Goal: Task Accomplishment & Management: Use online tool/utility

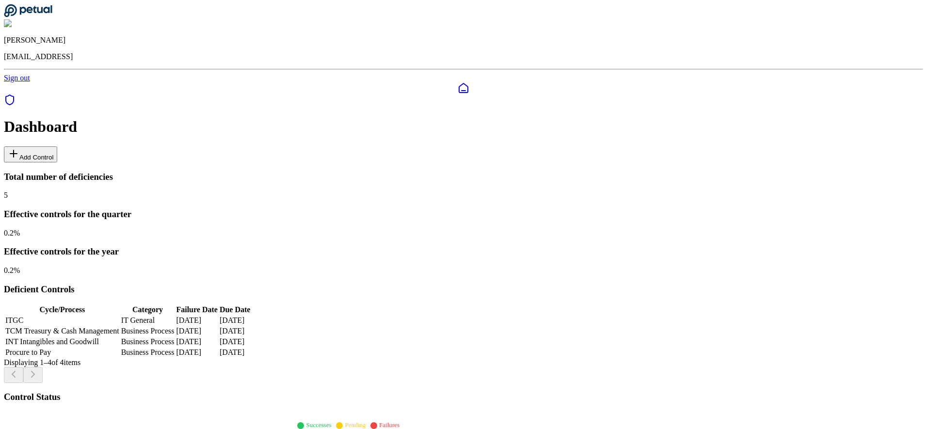
click at [57, 146] on button "Add Control" at bounding box center [30, 154] width 53 height 16
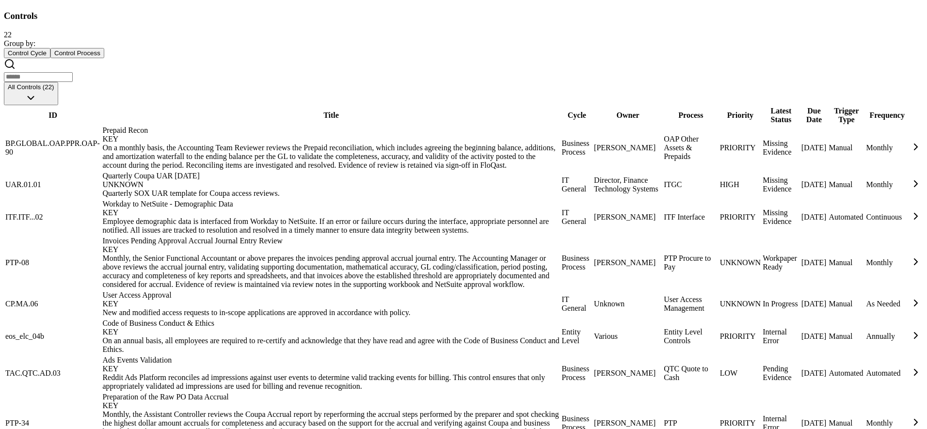
scroll to position [875, 0]
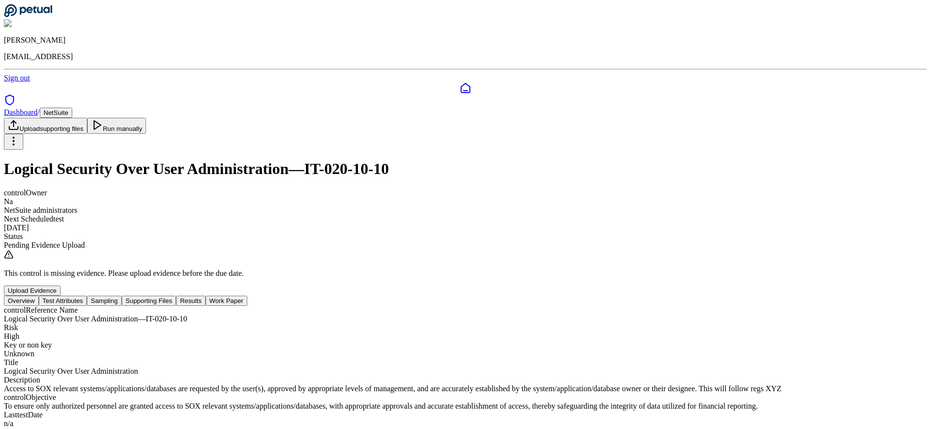
click at [774, 57] on html "[PERSON_NAME] [EMAIL_ADDRESS] Sign out Dashboard / NetSuite Upload supporting f…" at bounding box center [465, 260] width 931 height 520
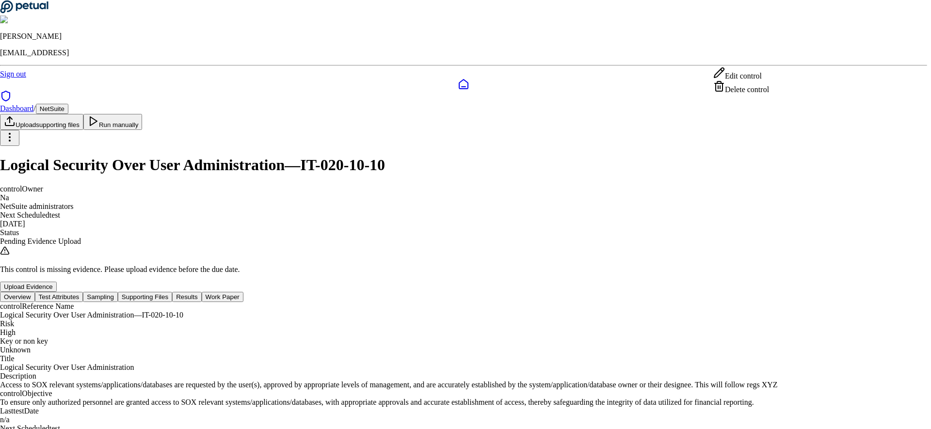
click at [745, 94] on div "Delete control" at bounding box center [742, 88] width 56 height 14
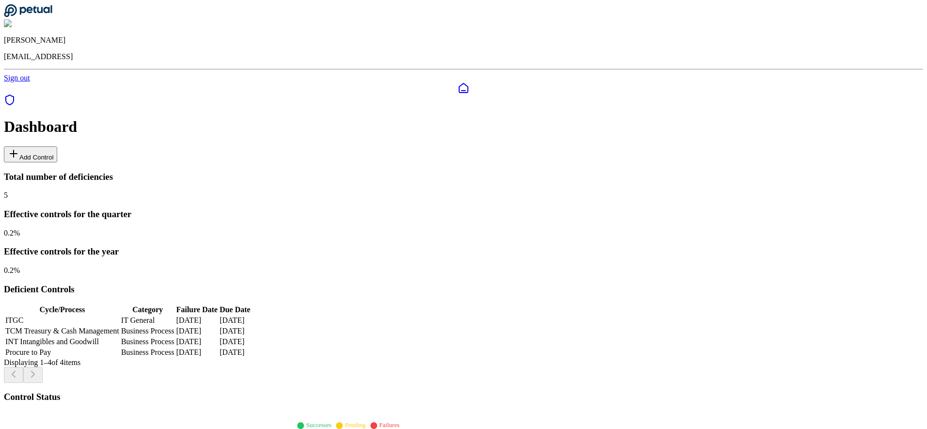
click at [57, 146] on button "Add Control" at bounding box center [30, 154] width 53 height 16
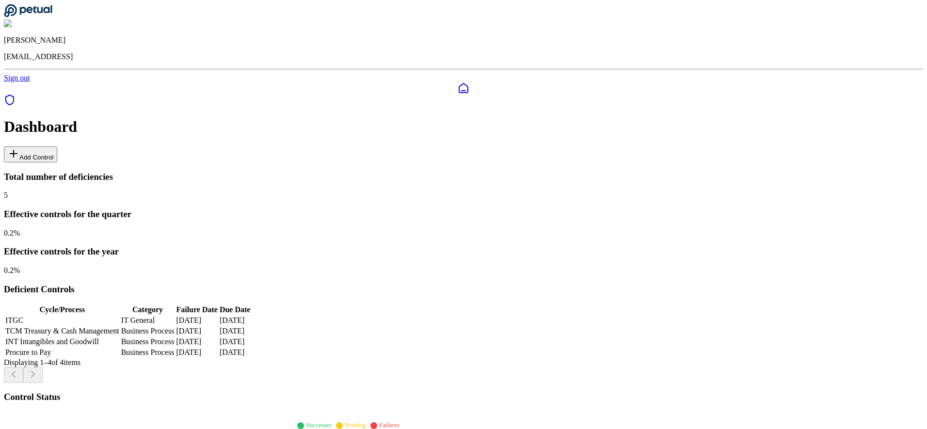
scroll to position [875, 0]
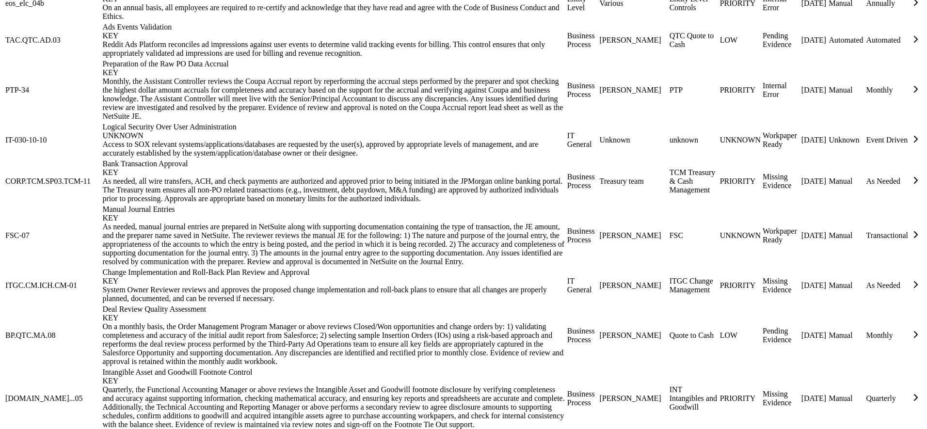
scroll to position [875, 0]
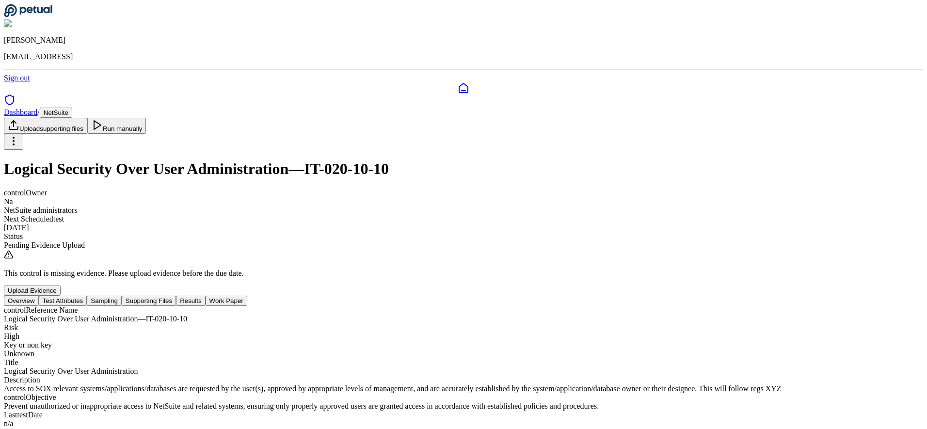
click at [87, 296] on button "Test Attributes" at bounding box center [63, 301] width 49 height 10
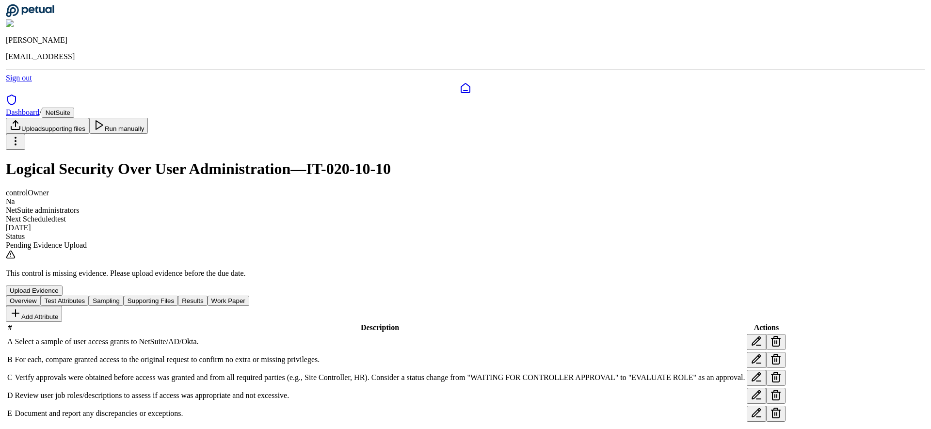
scroll to position [76, 0]
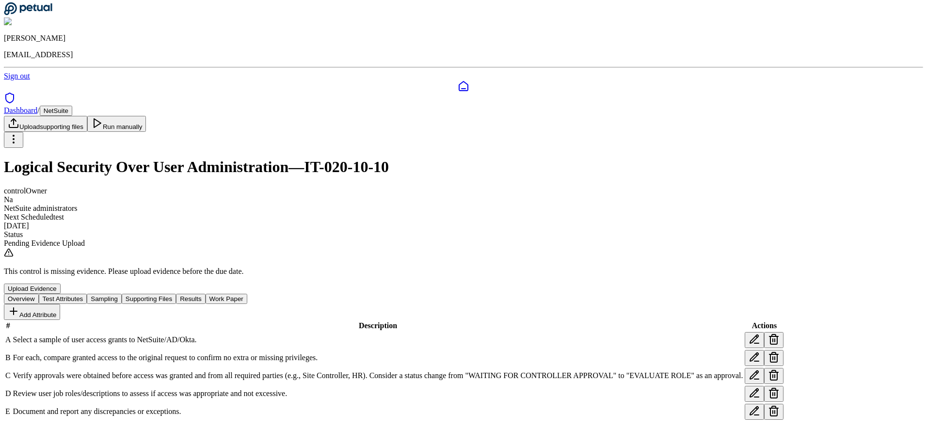
click at [768, 406] on icon at bounding box center [774, 412] width 12 height 12
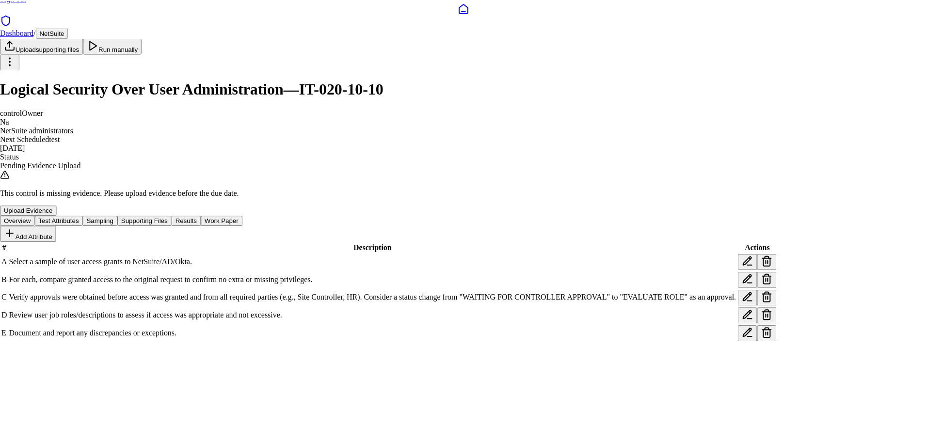
scroll to position [43, 0]
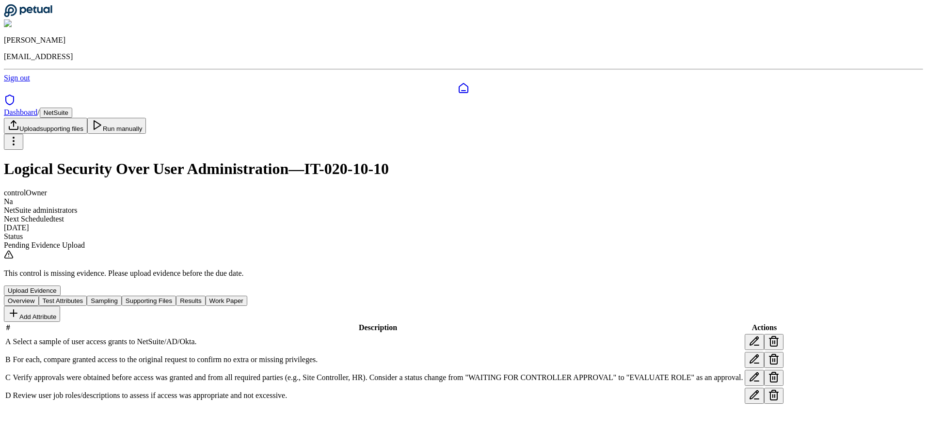
click at [122, 296] on button "Sampling" at bounding box center [104, 301] width 35 height 10
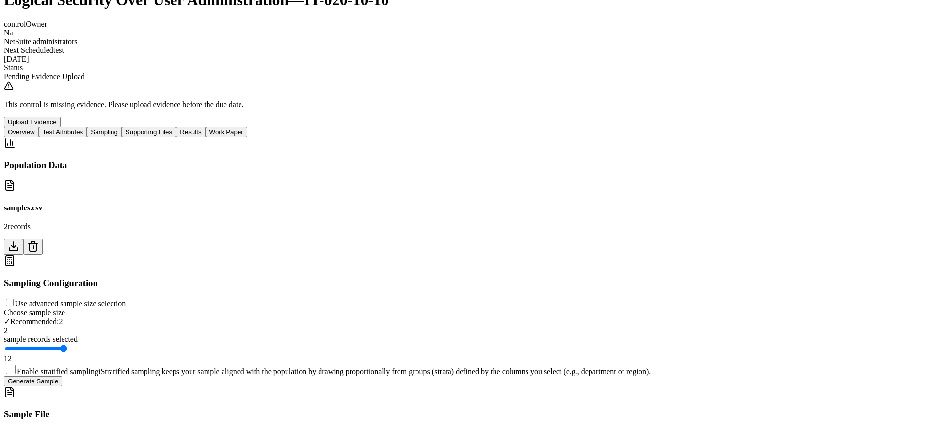
scroll to position [179, 0]
type input "*"
drag, startPoint x: 748, startPoint y: 263, endPoint x: 723, endPoint y: 266, distance: 25.3
click at [67, 345] on input "range" at bounding box center [36, 349] width 63 height 8
click at [39, 241] on icon at bounding box center [33, 247] width 12 height 12
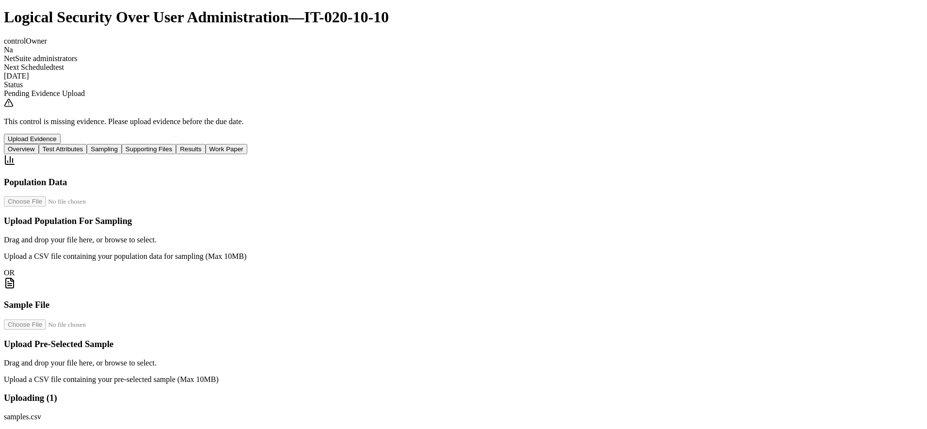
scroll to position [0, 0]
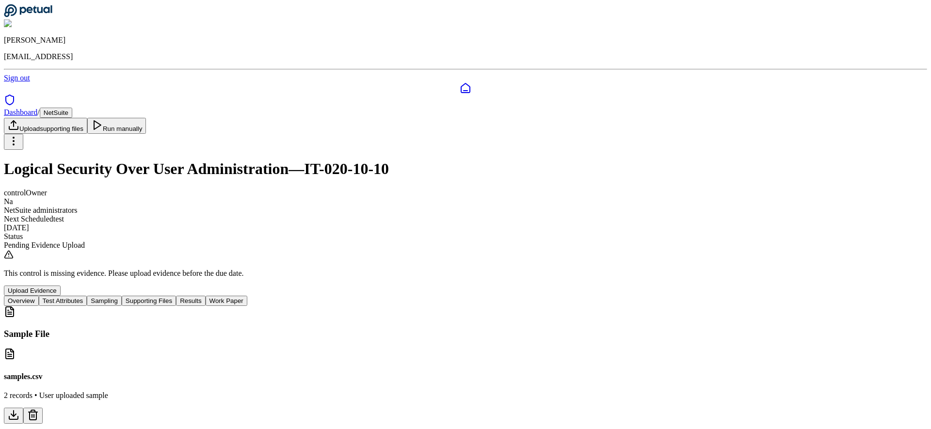
click at [176, 296] on button "Supporting Files" at bounding box center [149, 301] width 54 height 10
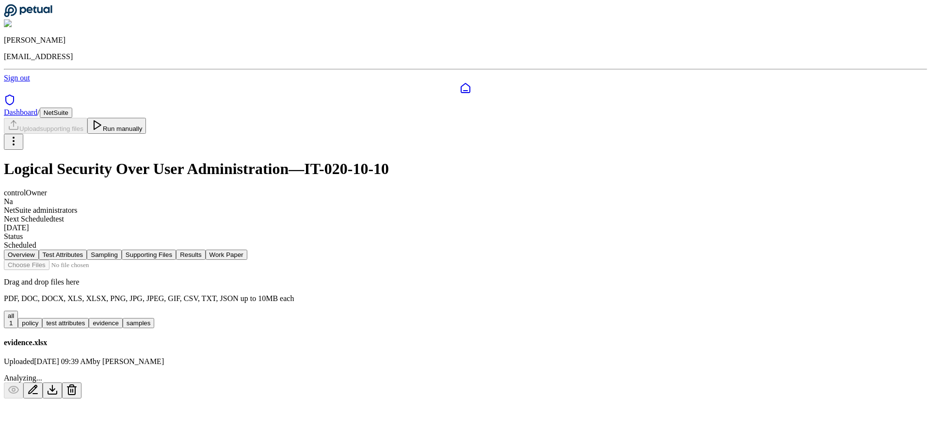
click at [146, 118] on button "Run manually" at bounding box center [116, 126] width 59 height 16
click at [42, 318] on button "policy" at bounding box center [30, 323] width 24 height 10
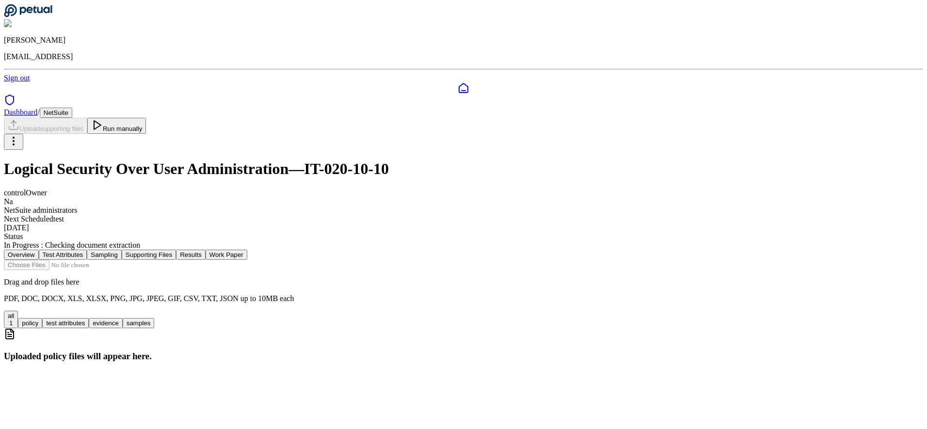
scroll to position [20, 0]
click at [89, 318] on button "test attributes" at bounding box center [65, 323] width 47 height 10
click at [122, 318] on button "evidence" at bounding box center [105, 323] width 33 height 10
click at [155, 318] on button "samples" at bounding box center [139, 323] width 32 height 10
click at [89, 318] on button "test attributes" at bounding box center [65, 323] width 47 height 10
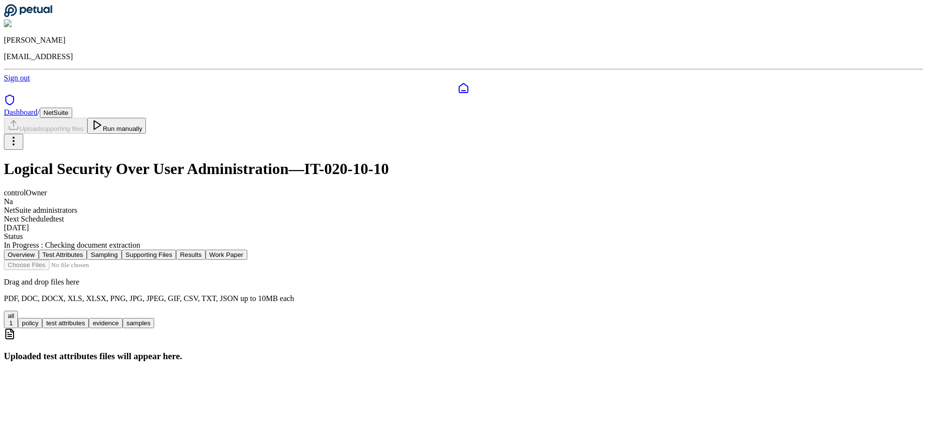
click at [42, 318] on button "policy" at bounding box center [30, 323] width 24 height 10
click at [18, 311] on button "all 1" at bounding box center [11, 319] width 14 height 17
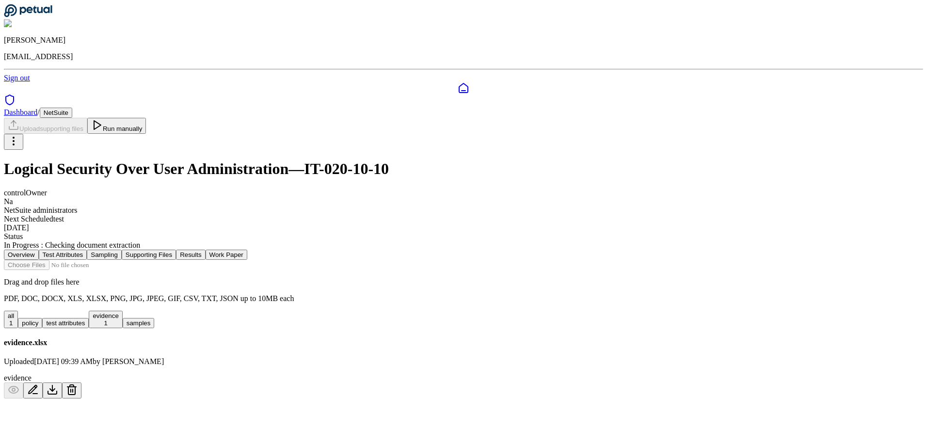
scroll to position [0, 0]
click at [214, 339] on h4 "evidence.xlsx" at bounding box center [466, 343] width 924 height 9
click at [211, 339] on h4 "evidence.xlsx" at bounding box center [466, 343] width 924 height 9
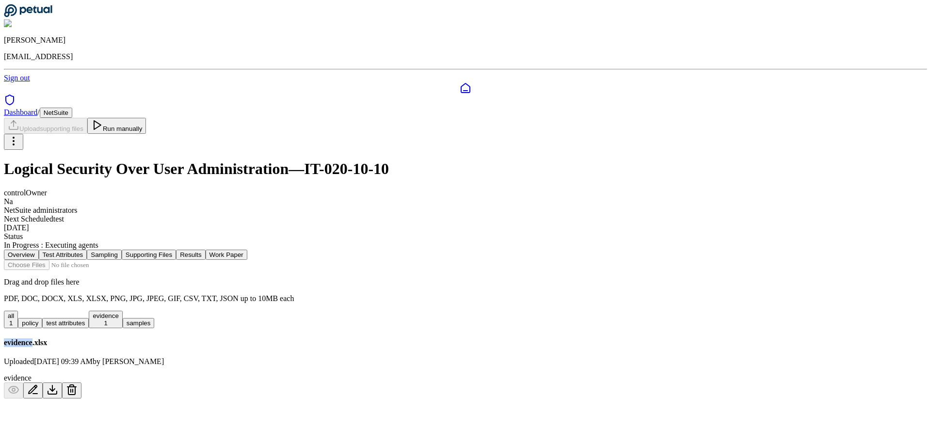
click at [122, 311] on button "evidence 1" at bounding box center [105, 319] width 33 height 17
click at [18, 311] on button "all 1" at bounding box center [11, 319] width 14 height 17
click at [87, 250] on button "Test Attributes" at bounding box center [63, 255] width 49 height 10
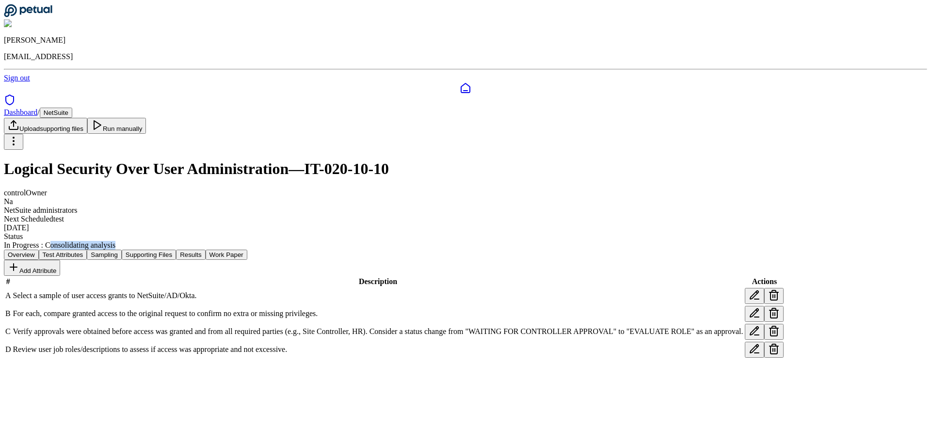
drag, startPoint x: 430, startPoint y: 118, endPoint x: 556, endPoint y: 119, distance: 126.1
click at [554, 189] on div "control Owner Na NetSuite administrators Next Scheduled test [DATE] Status In P…" at bounding box center [466, 219] width 924 height 61
click at [532, 189] on div "control Owner Na NetSuite administrators Next Scheduled test [DATE] Status In P…" at bounding box center [466, 219] width 924 height 61
click at [247, 250] on button "Work Paper" at bounding box center [227, 255] width 42 height 10
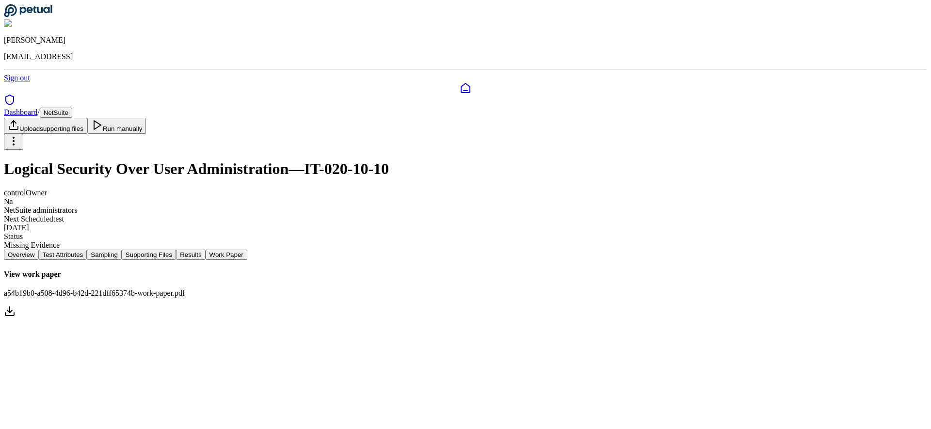
click at [493, 270] on link "View work paper a54b19b0-a508-4d96-b42d-221dff65374b-work-paper.pdf" at bounding box center [466, 294] width 924 height 49
click at [205, 250] on button "Results" at bounding box center [190, 255] width 29 height 10
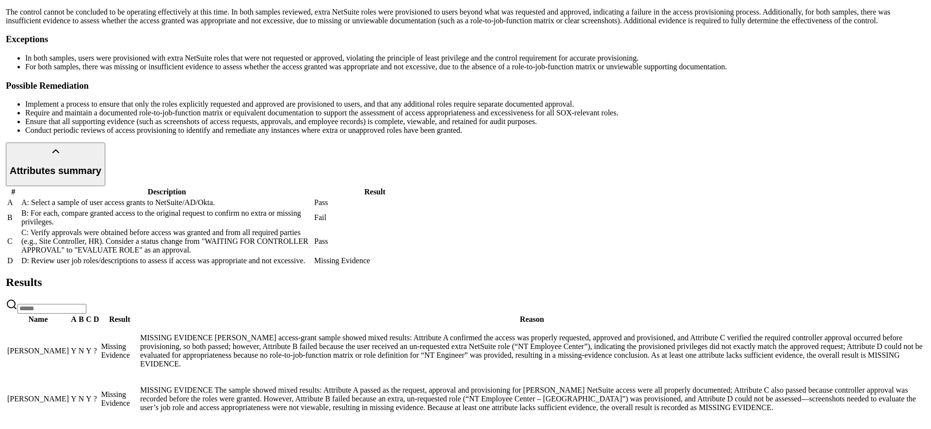
scroll to position [449, 0]
click at [543, 343] on p "MISSING EVIDENCE [PERSON_NAME] access-grant sample showed mixed results: Attrib…" at bounding box center [530, 351] width 784 height 35
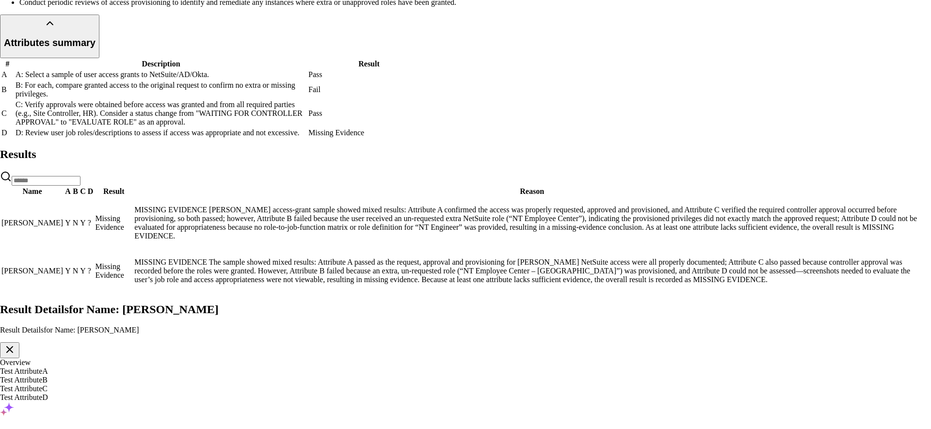
click at [11, 367] on div "Test Attribute A" at bounding box center [465, 371] width 931 height 9
click at [95, 376] on div "Test Attribute B" at bounding box center [465, 380] width 931 height 9
drag, startPoint x: 627, startPoint y: 100, endPoint x: 442, endPoint y: 92, distance: 185.0
click at [443, 428] on h3 "Test Attribute B : B: For each, compare granted access to the original request …" at bounding box center [465, 433] width 931 height 11
click at [455, 428] on h3 "Test Attribute B : B: For each, compare granted access to the original request …" at bounding box center [465, 433] width 931 height 11
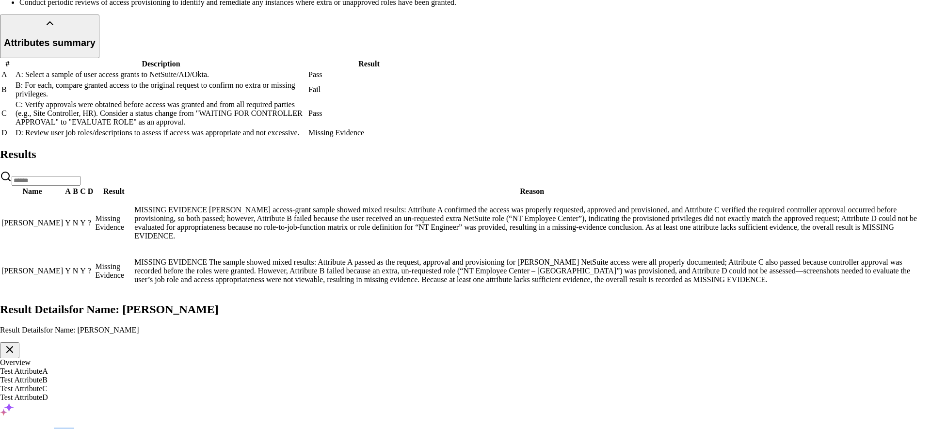
drag, startPoint x: 455, startPoint y: 89, endPoint x: 464, endPoint y: 114, distance: 26.2
click at [470, 428] on h3 "Test Attribute B : B: For each, compare granted access to the original request …" at bounding box center [465, 433] width 931 height 11
drag, startPoint x: 642, startPoint y: 104, endPoint x: 481, endPoint y: 88, distance: 162.3
click at [481, 428] on h3 "Test Attribute B : B: For each, compare granted access to the original request …" at bounding box center [465, 433] width 931 height 11
drag, startPoint x: 476, startPoint y: 273, endPoint x: 533, endPoint y: 268, distance: 57.0
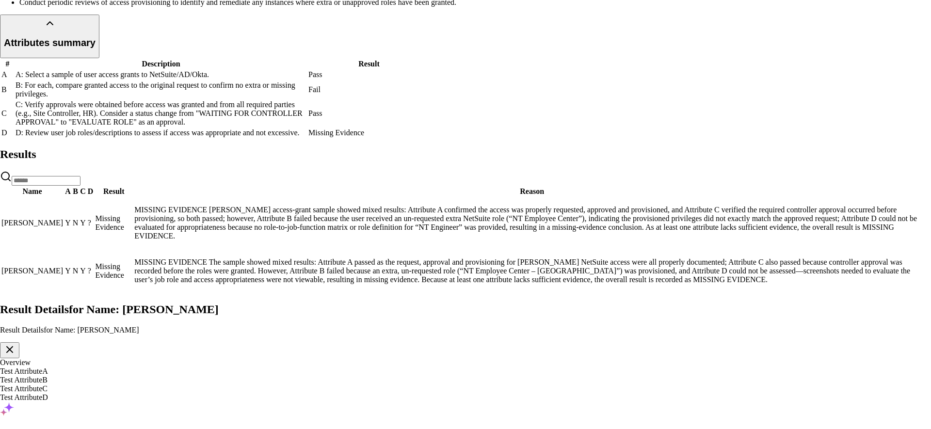
drag, startPoint x: 630, startPoint y: 284, endPoint x: 661, endPoint y: 287, distance: 30.7
drag, startPoint x: 525, startPoint y: 259, endPoint x: 577, endPoint y: 260, distance: 51.9
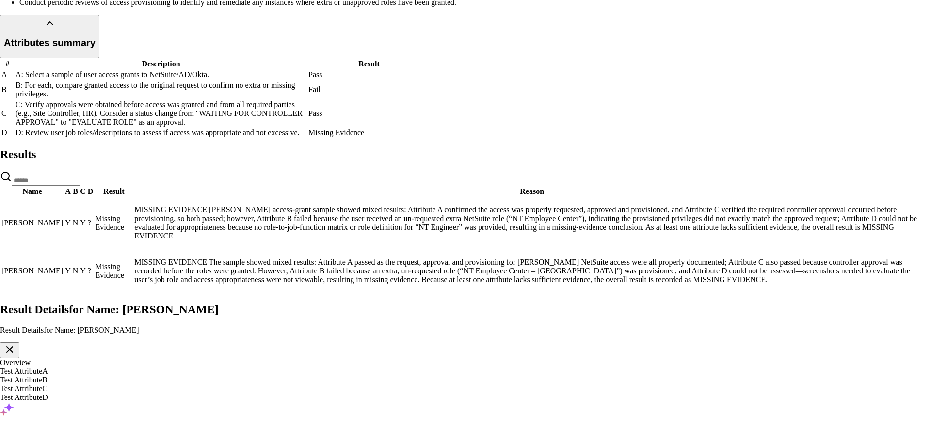
drag, startPoint x: 632, startPoint y: 281, endPoint x: 462, endPoint y: 295, distance: 169.9
drag, startPoint x: 625, startPoint y: 297, endPoint x: 386, endPoint y: 303, distance: 239.2
drag, startPoint x: 388, startPoint y: 308, endPoint x: 415, endPoint y: 293, distance: 31.5
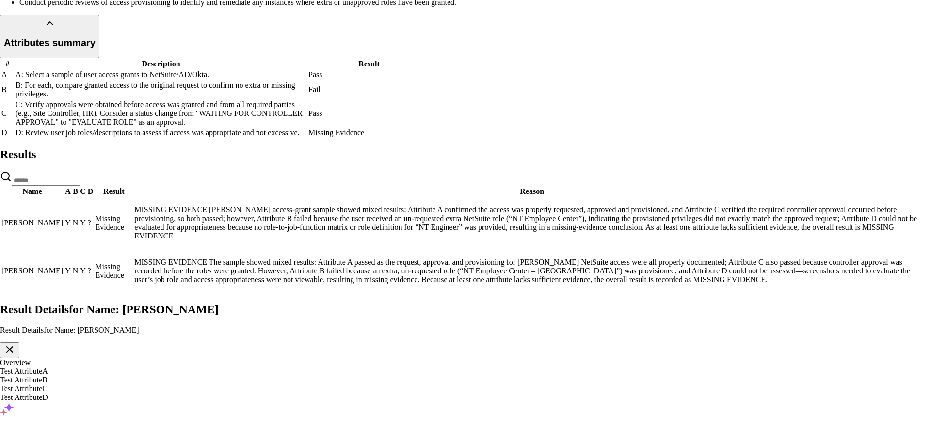
click at [81, 385] on div "Test Attribute C" at bounding box center [465, 389] width 931 height 9
drag, startPoint x: 602, startPoint y: 365, endPoint x: 530, endPoint y: 265, distance: 123.3
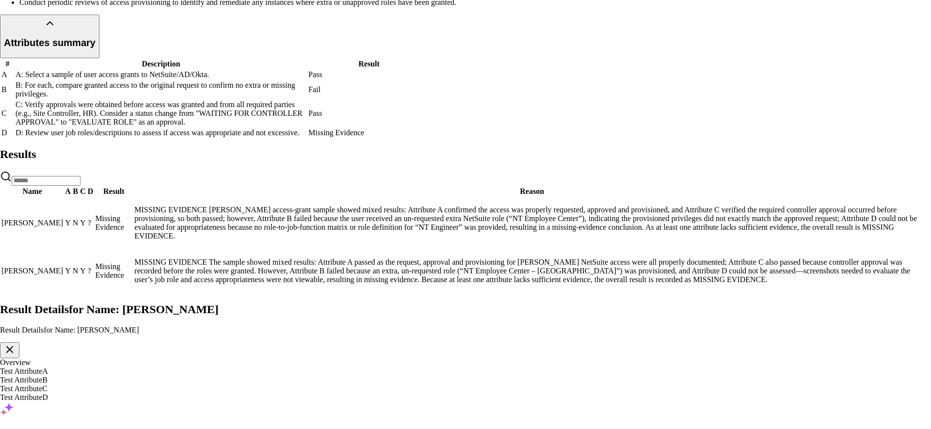
drag, startPoint x: 525, startPoint y: 114, endPoint x: 492, endPoint y: 128, distance: 35.2
drag, startPoint x: 427, startPoint y: 283, endPoint x: 456, endPoint y: 292, distance: 31.0
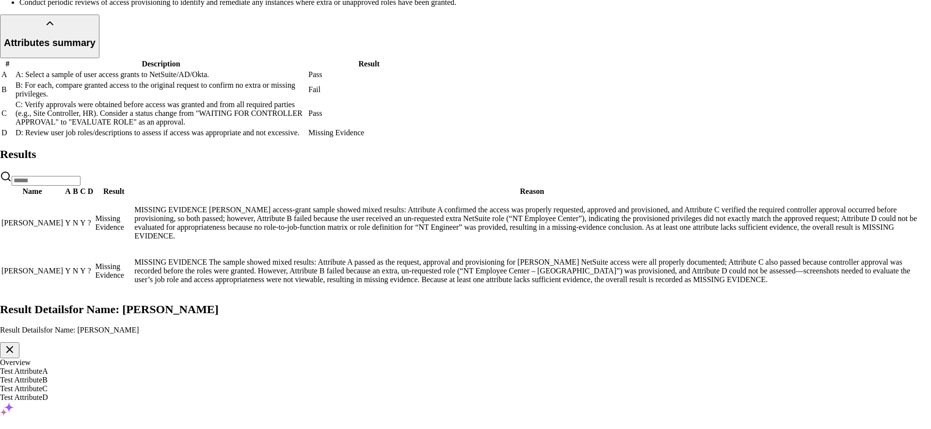
drag, startPoint x: 421, startPoint y: 286, endPoint x: 413, endPoint y: 292, distance: 9.7
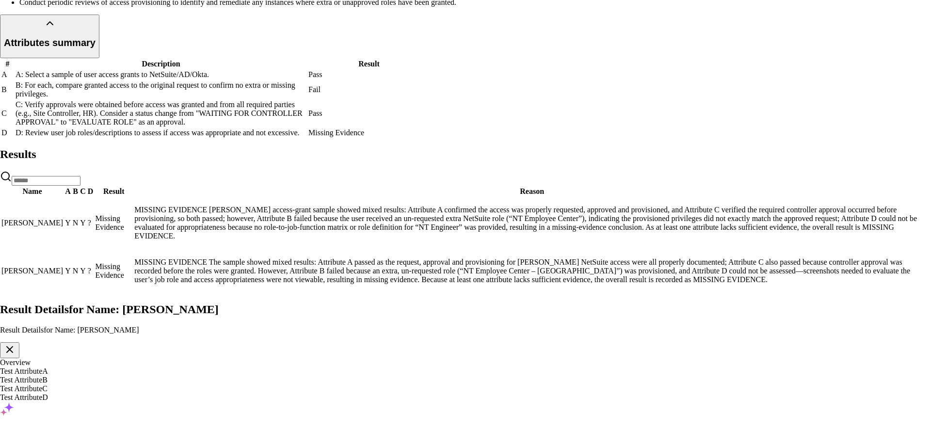
click at [16, 344] on icon "button" at bounding box center [10, 350] width 12 height 12
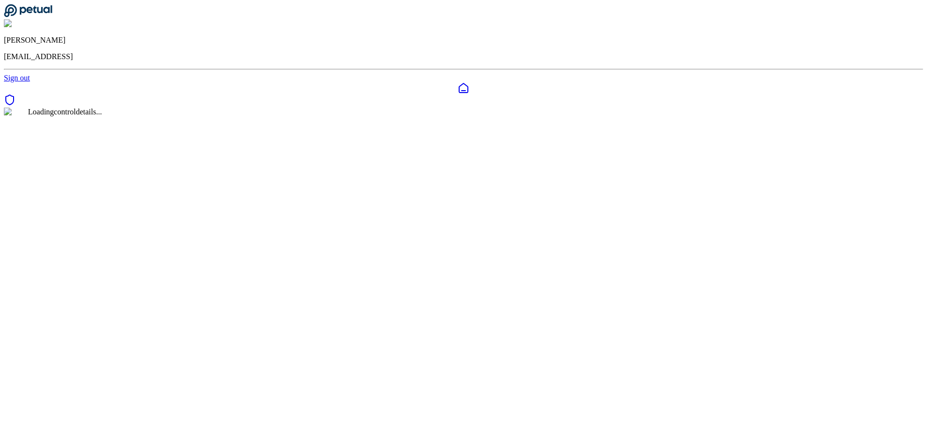
scroll to position [32, 0]
